Goal: Task Accomplishment & Management: Manage account settings

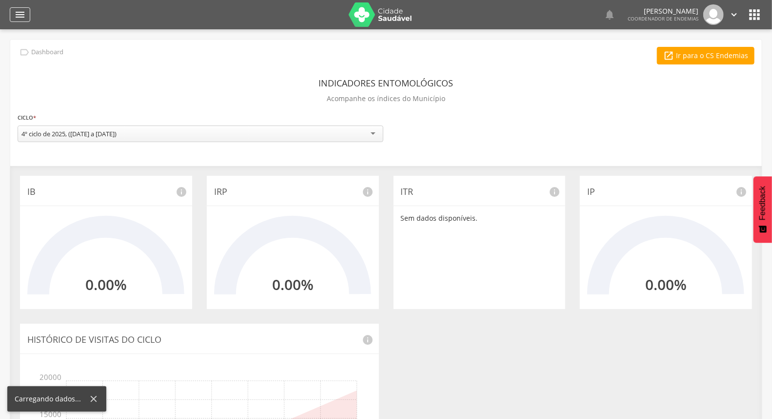
click at [13, 15] on div "" at bounding box center [20, 14] width 20 height 15
click at [26, 16] on div "" at bounding box center [20, 14] width 20 height 15
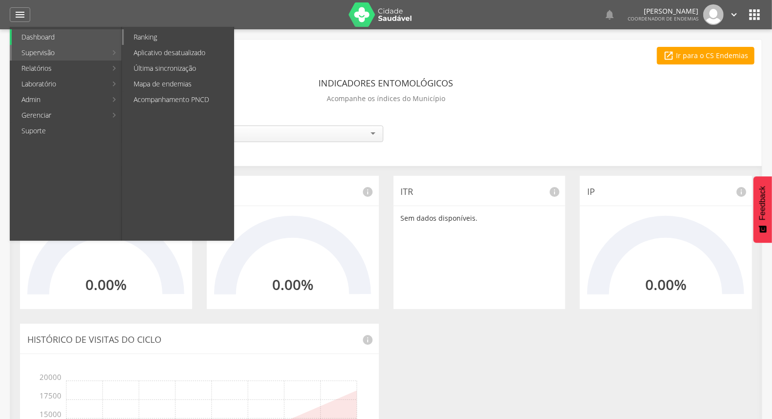
click at [167, 43] on link "Ranking" at bounding box center [179, 37] width 110 height 16
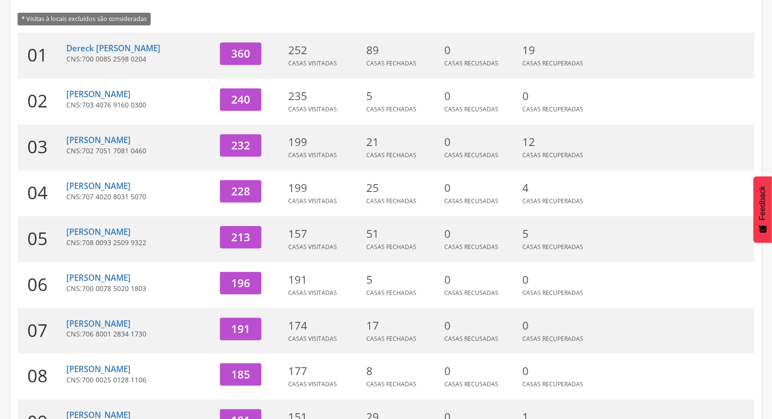
scroll to position [162, 0]
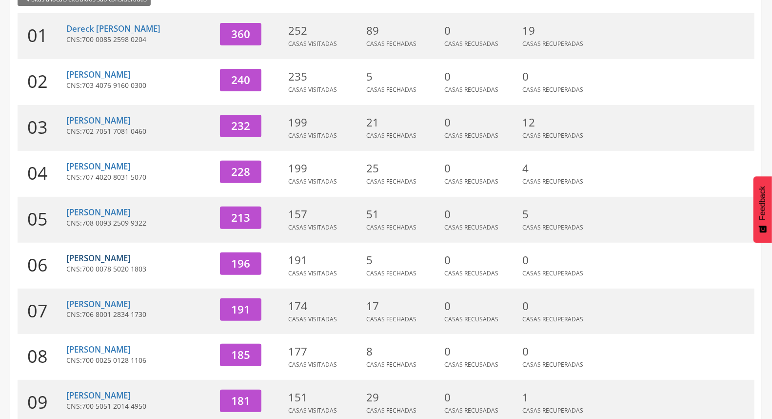
click at [113, 260] on link "[PERSON_NAME]" at bounding box center [98, 257] width 64 height 11
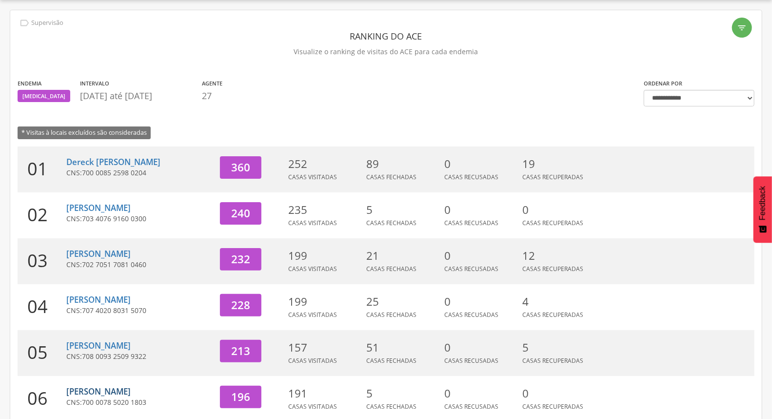
type input "**********"
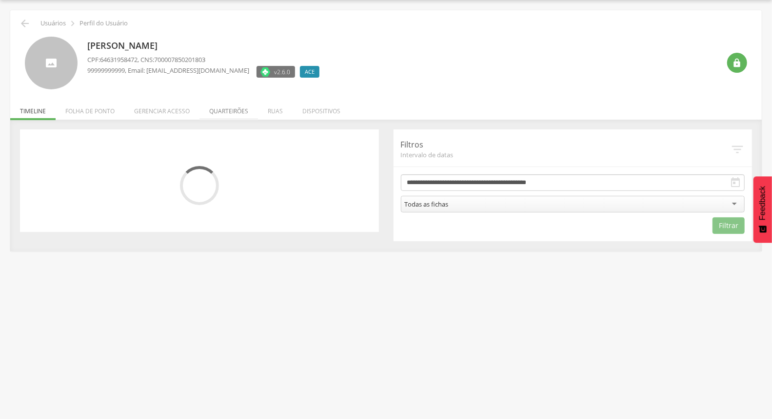
click at [223, 114] on li "Quarteirões" at bounding box center [229, 108] width 59 height 23
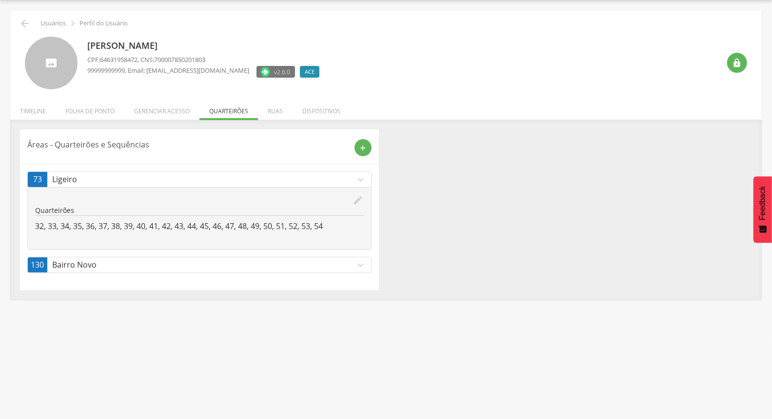
click at [324, 260] on p "Bairro Novo" at bounding box center [203, 264] width 303 height 11
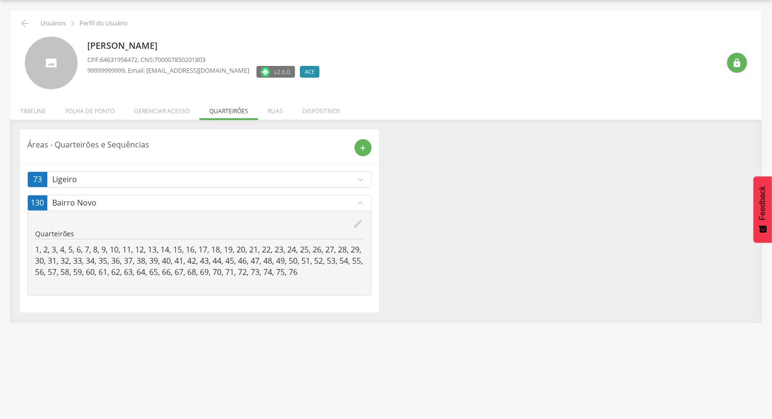
click at [359, 222] on icon "edit" at bounding box center [358, 223] width 11 height 11
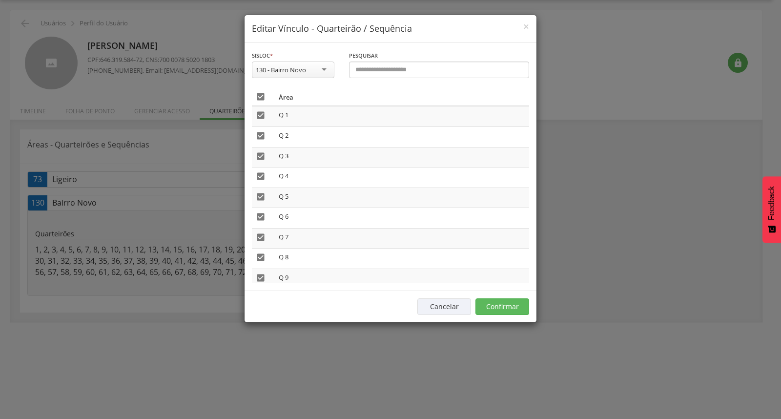
click at [260, 93] on icon "" at bounding box center [261, 97] width 10 height 10
click at [501, 300] on button "Confirmar" at bounding box center [502, 306] width 54 height 17
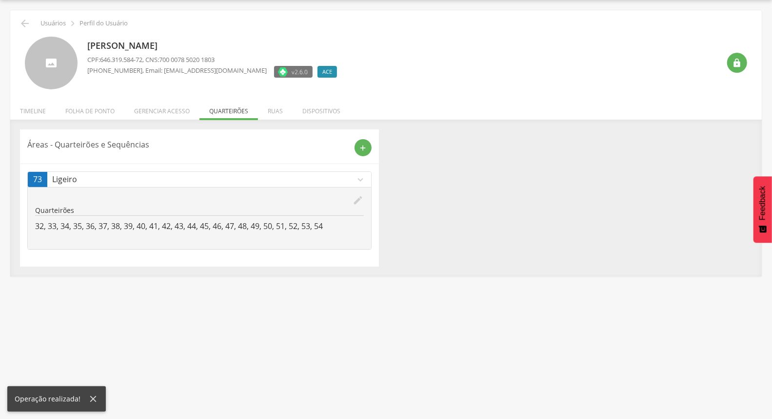
click at [364, 197] on div "edit Quarteirões 32, 33, 34, 35, 36, 37, 38, 39, 40, 41, 42, 43, 44, 45, 46, 47…" at bounding box center [199, 218] width 343 height 62
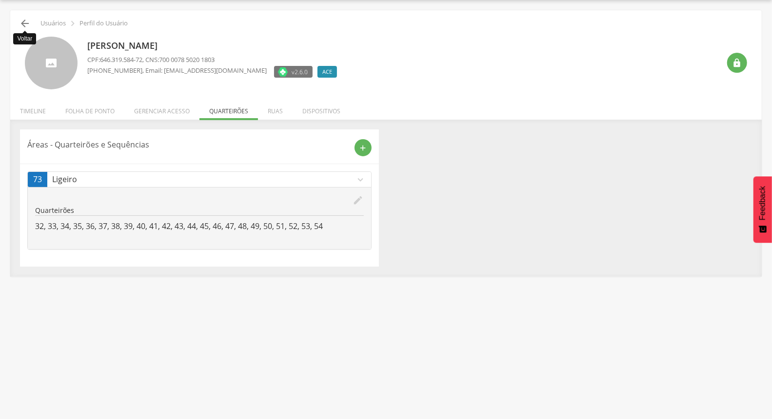
click at [22, 23] on icon "" at bounding box center [25, 24] width 12 height 12
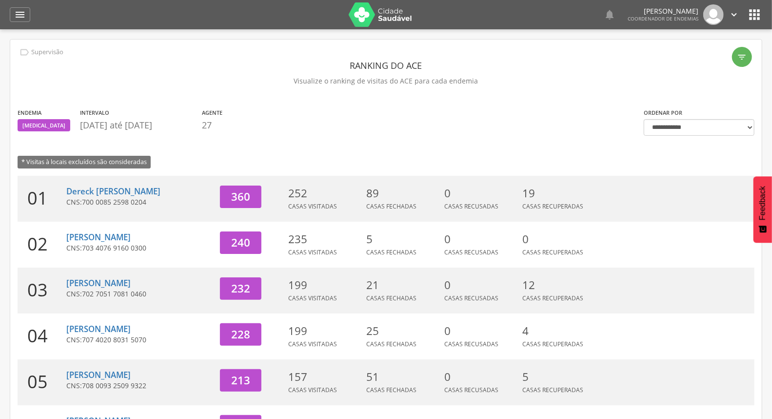
click at [737, 15] on icon "" at bounding box center [734, 14] width 11 height 11
click at [699, 58] on link "Sair" at bounding box center [700, 56] width 77 height 12
